Goal: Information Seeking & Learning: Compare options

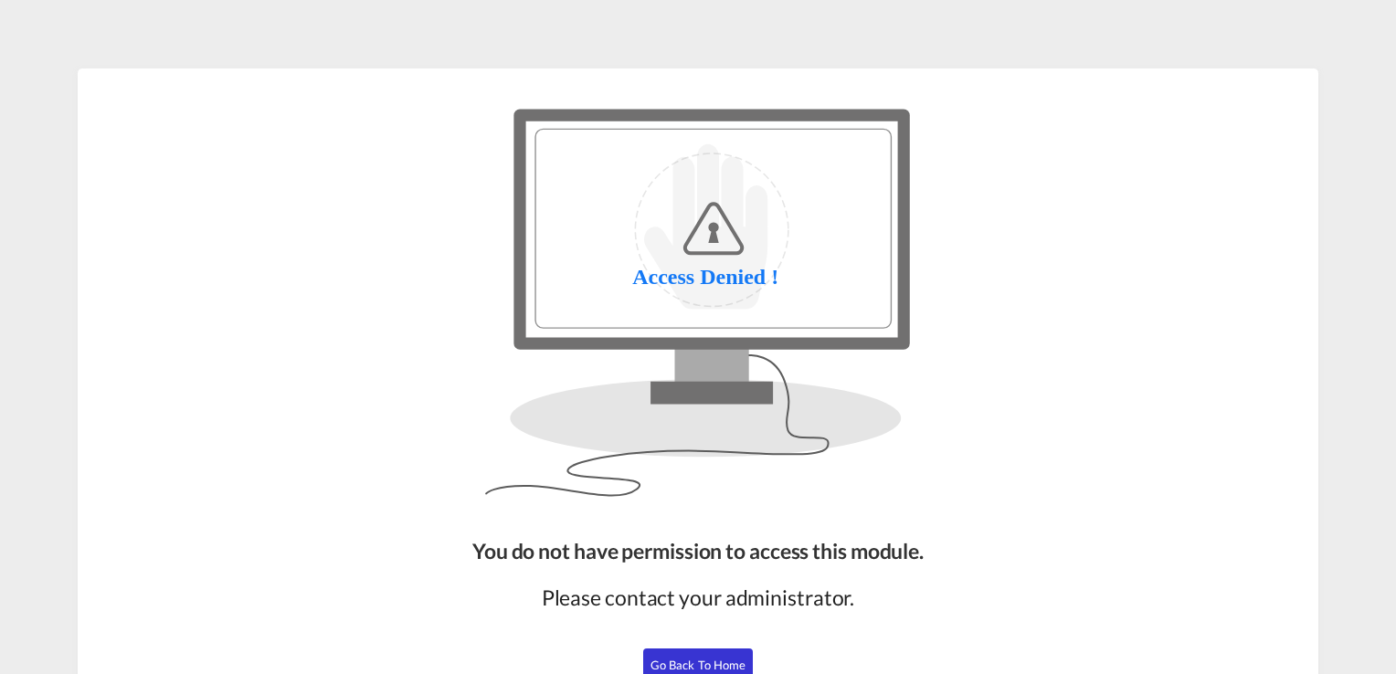
click at [680, 665] on span "Go Back to Home" at bounding box center [698, 665] width 96 height 15
